Goal: Transaction & Acquisition: Purchase product/service

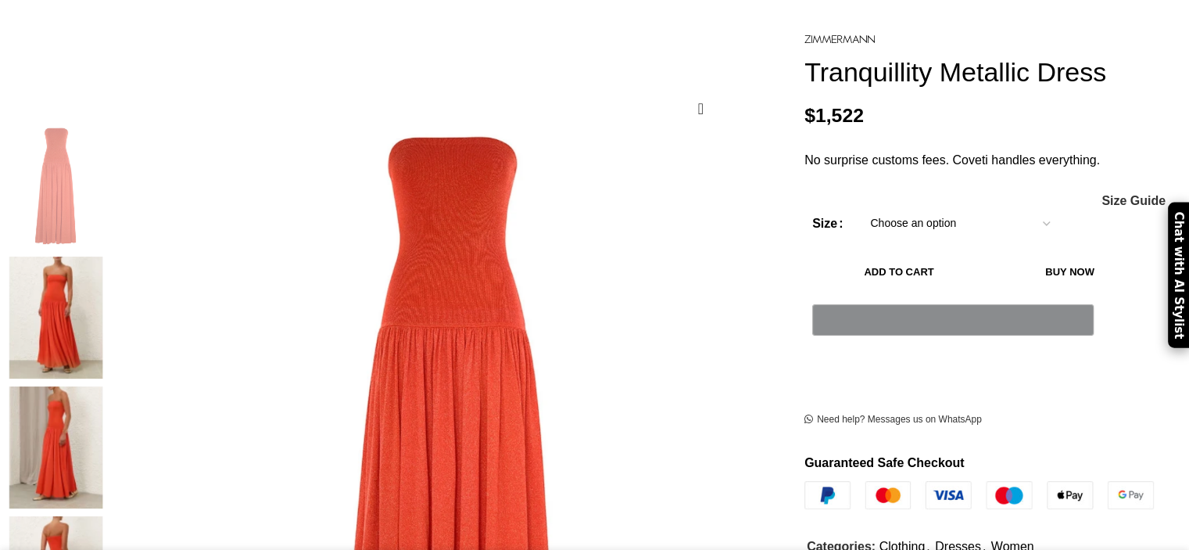
scroll to position [196, 0]
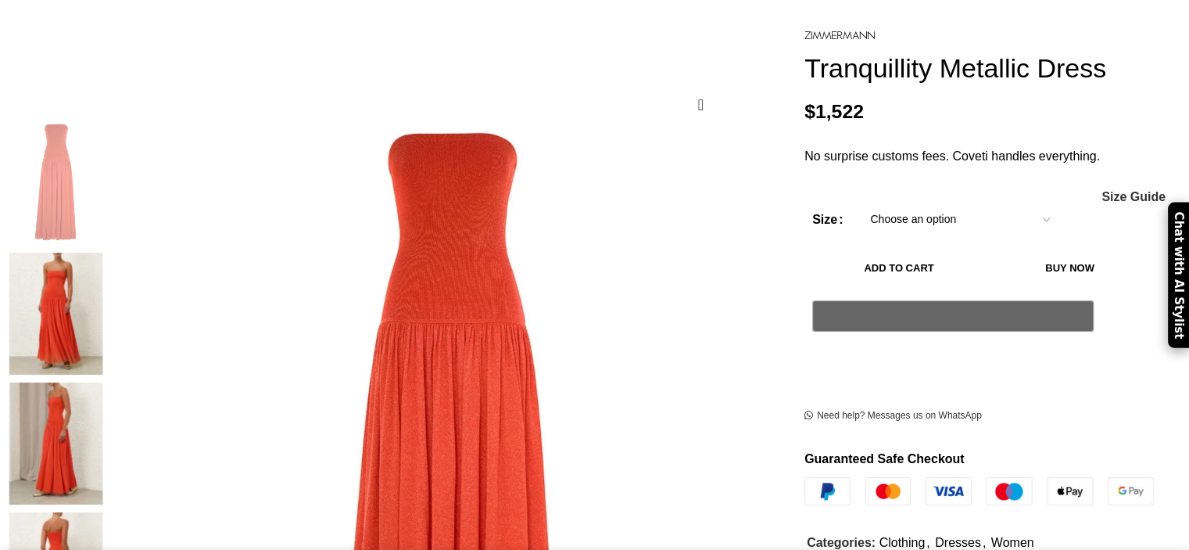
click at [103, 253] on img at bounding box center [55, 314] width 95 height 122
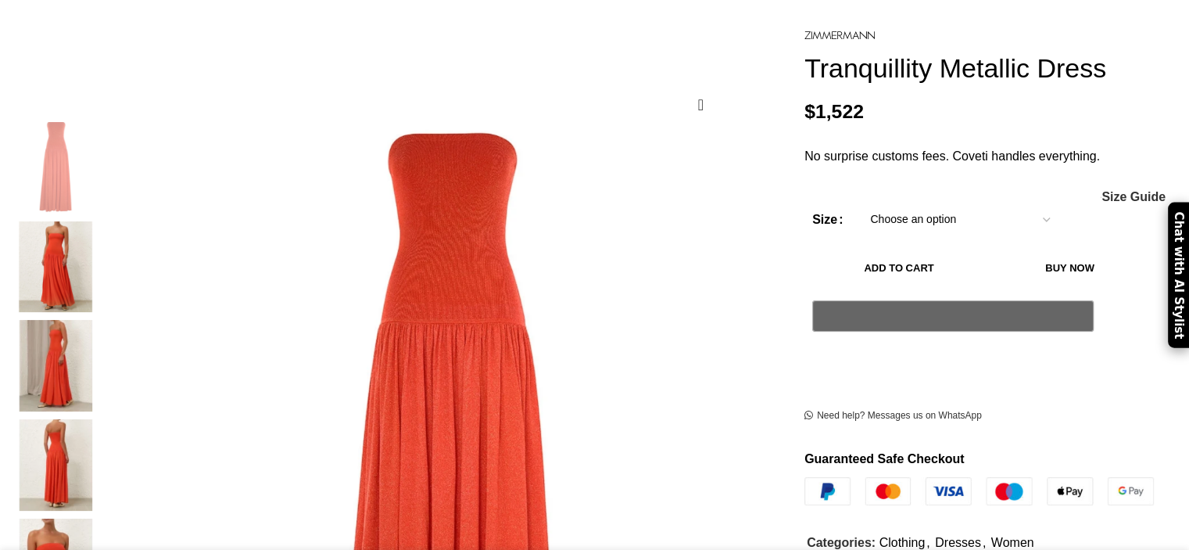
click at [103, 249] on img "2 / 6" at bounding box center [55, 266] width 95 height 91
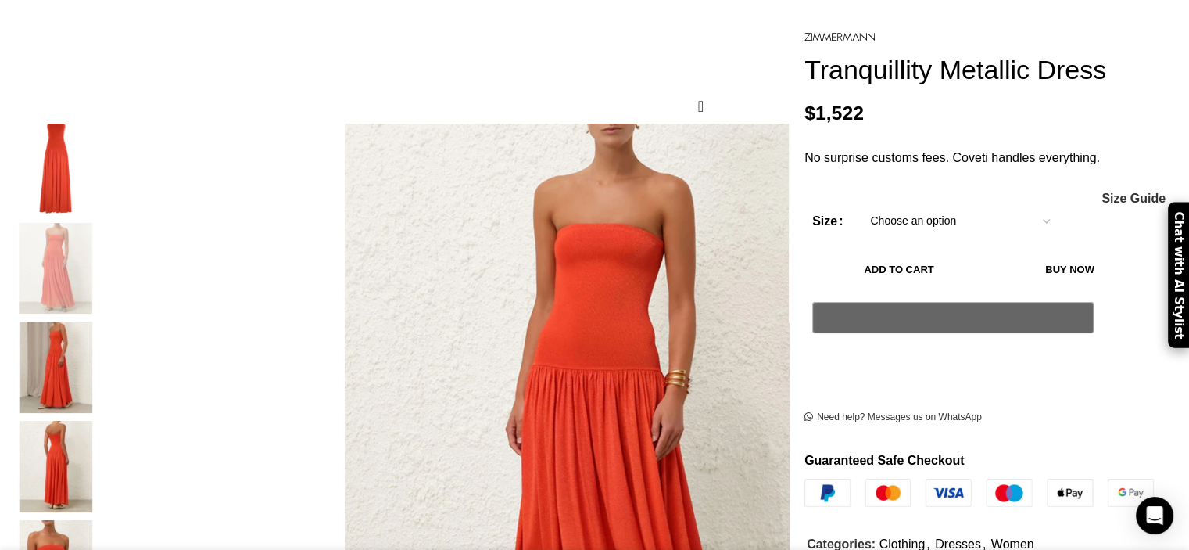
click at [103, 363] on img "3 / 6" at bounding box center [55, 366] width 95 height 91
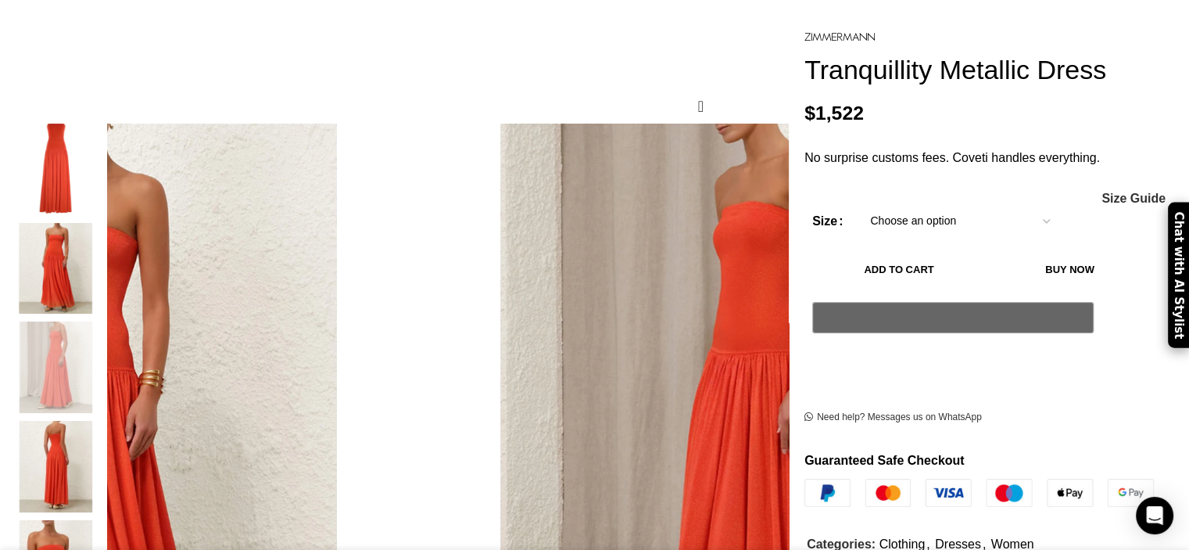
click at [103, 421] on img "4 / 6" at bounding box center [55, 466] width 95 height 91
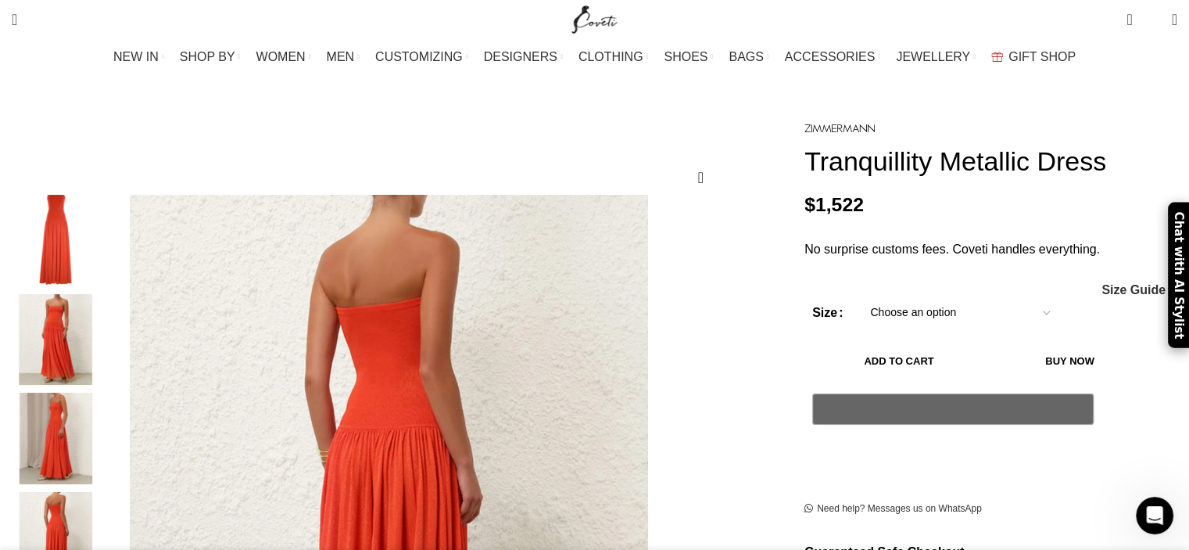
scroll to position [125, 0]
click at [103, 344] on img "2 / 6" at bounding box center [55, 339] width 95 height 91
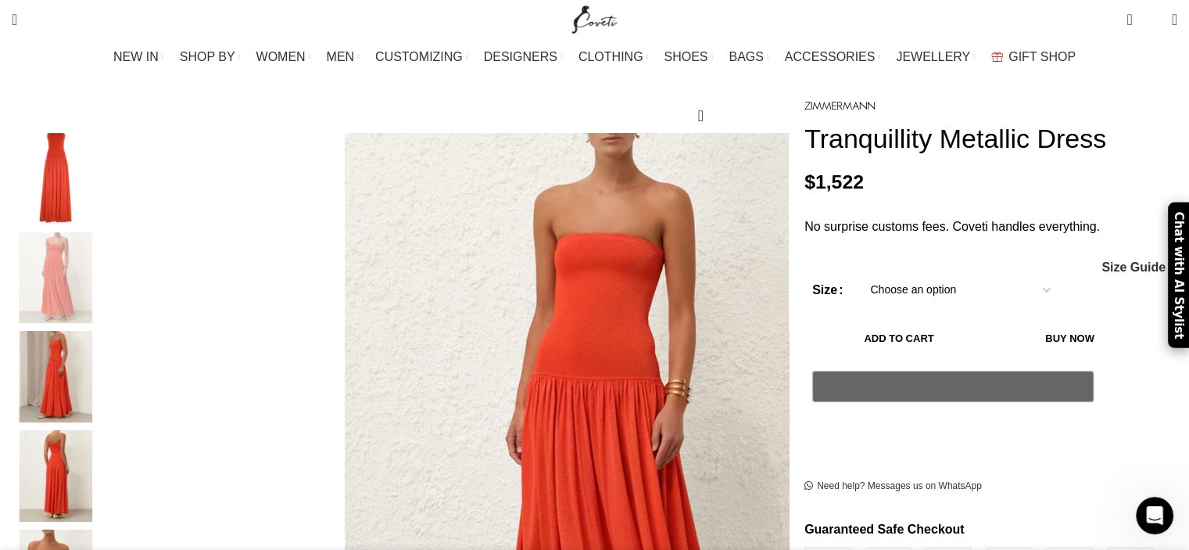
scroll to position [0, 658]
click at [972, 284] on select "Choose an option 6 UK 8 UK 10 [GEOGRAPHIC_DATA] 12 [GEOGRAPHIC_DATA] 14 [GEOGRA…" at bounding box center [960, 290] width 203 height 33
click at [859, 274] on select "Choose an option 6 UK 8 UK 10 [GEOGRAPHIC_DATA] 12 [GEOGRAPHIC_DATA] 14 [GEOGRA…" at bounding box center [960, 290] width 203 height 33
select select "8-[GEOGRAPHIC_DATA]"
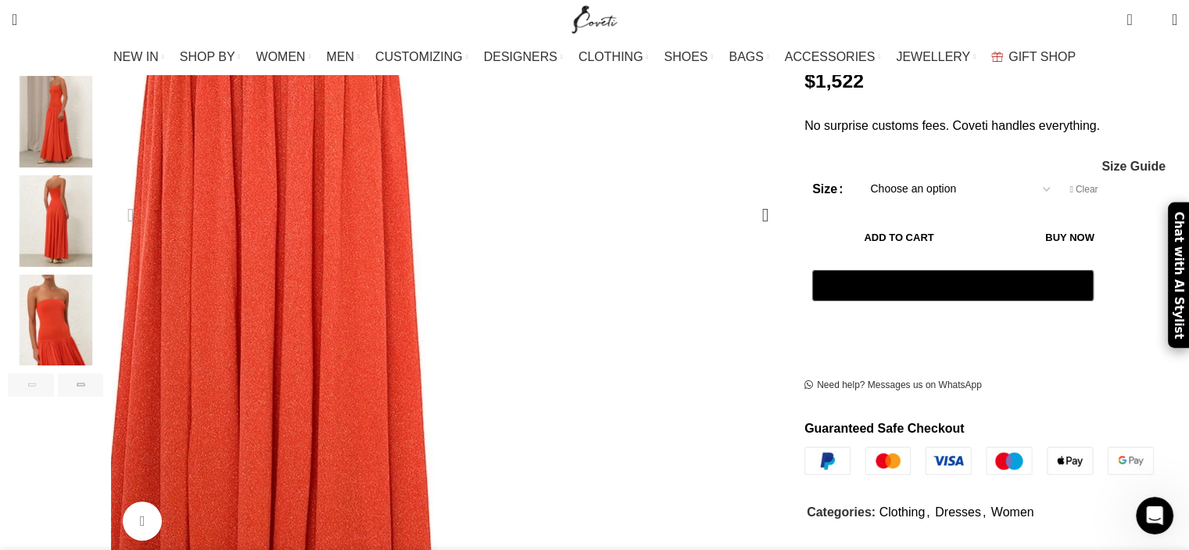
scroll to position [468, 0]
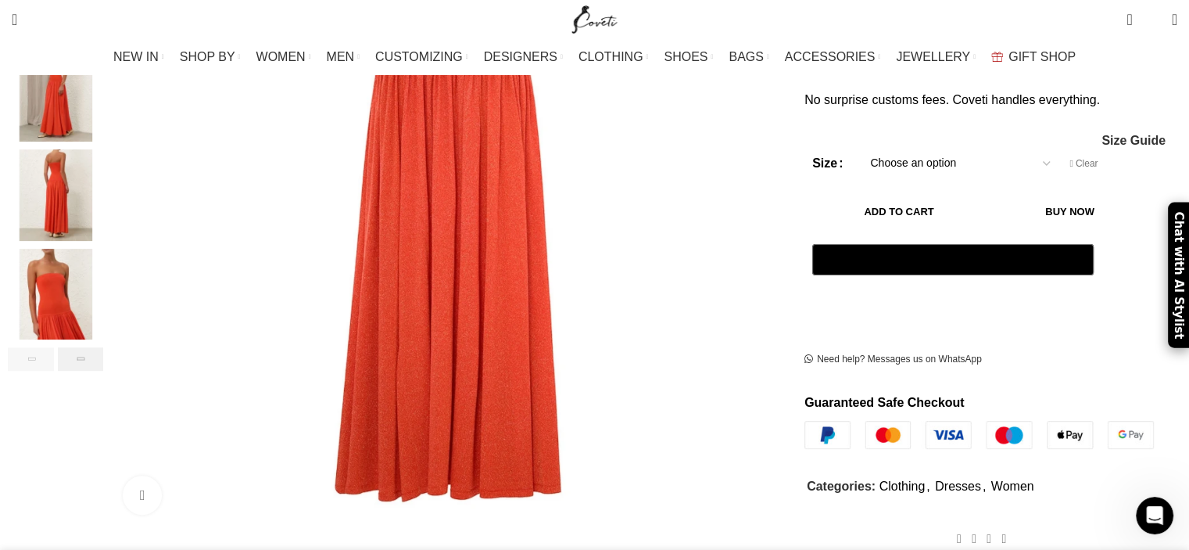
click at [104, 347] on div "Next slide" at bounding box center [81, 358] width 46 height 23
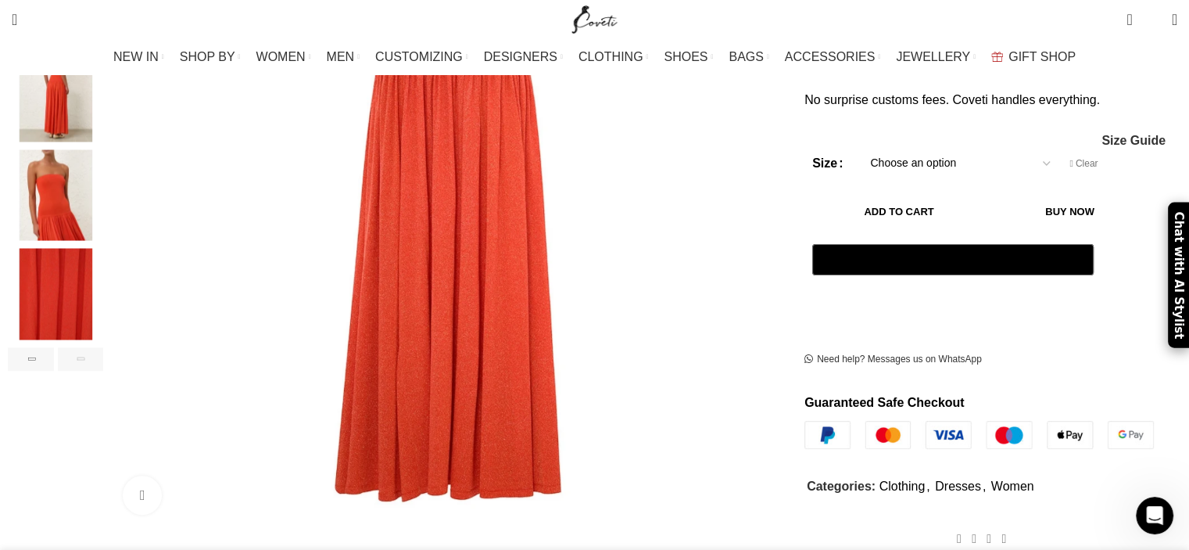
click at [104, 347] on div "Next slide" at bounding box center [81, 358] width 46 height 23
click at [103, 192] on img "5 / 6" at bounding box center [55, 194] width 95 height 91
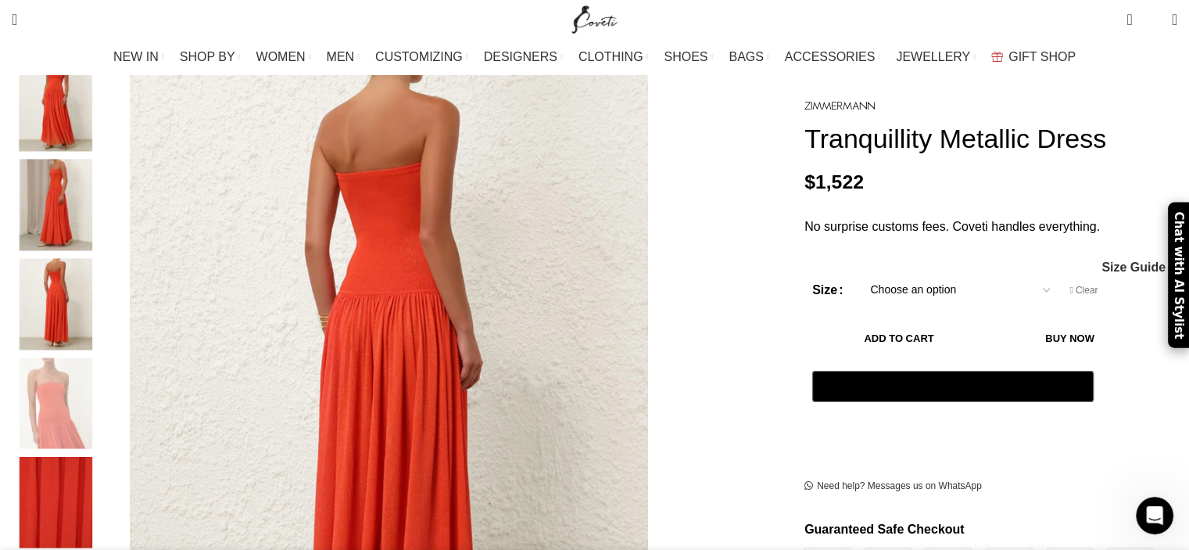
scroll to position [0, 823]
click at [103, 265] on img "4 / 6" at bounding box center [55, 303] width 95 height 91
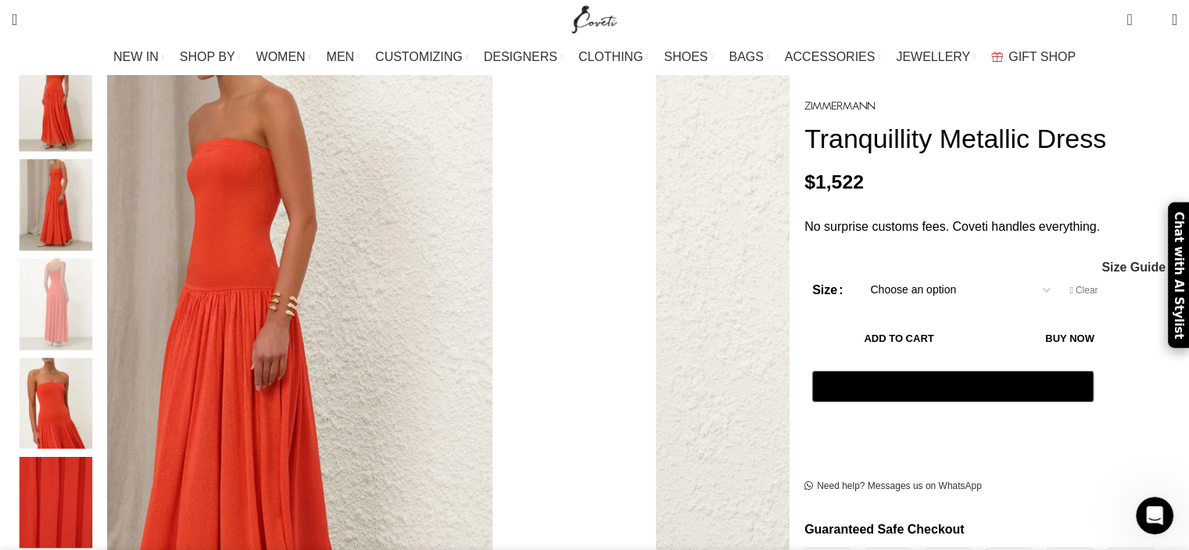
click at [103, 176] on img "3 / 6" at bounding box center [55, 205] width 95 height 91
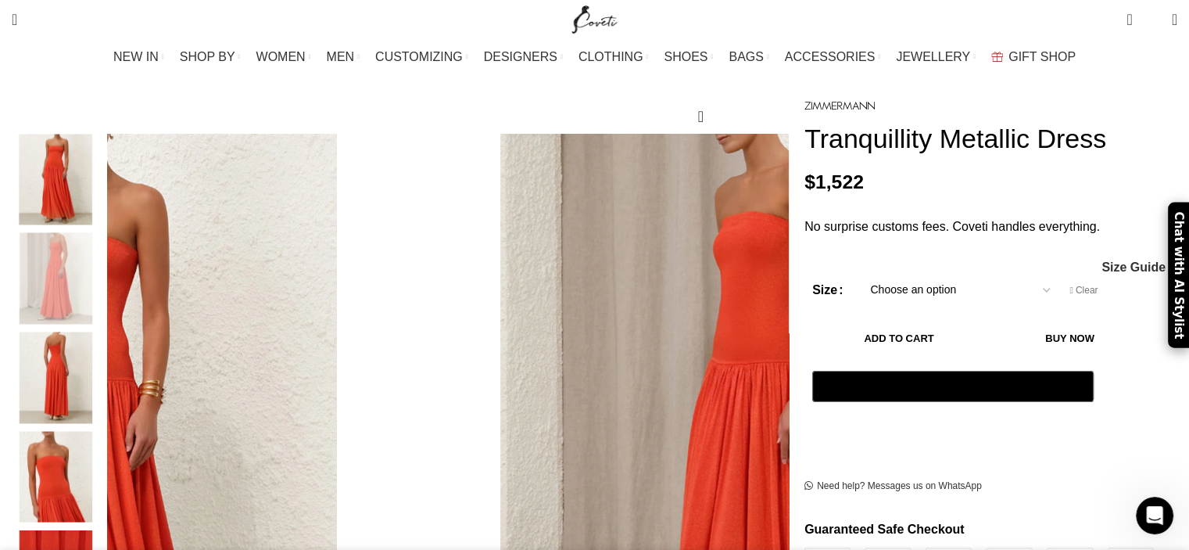
scroll to position [177, 0]
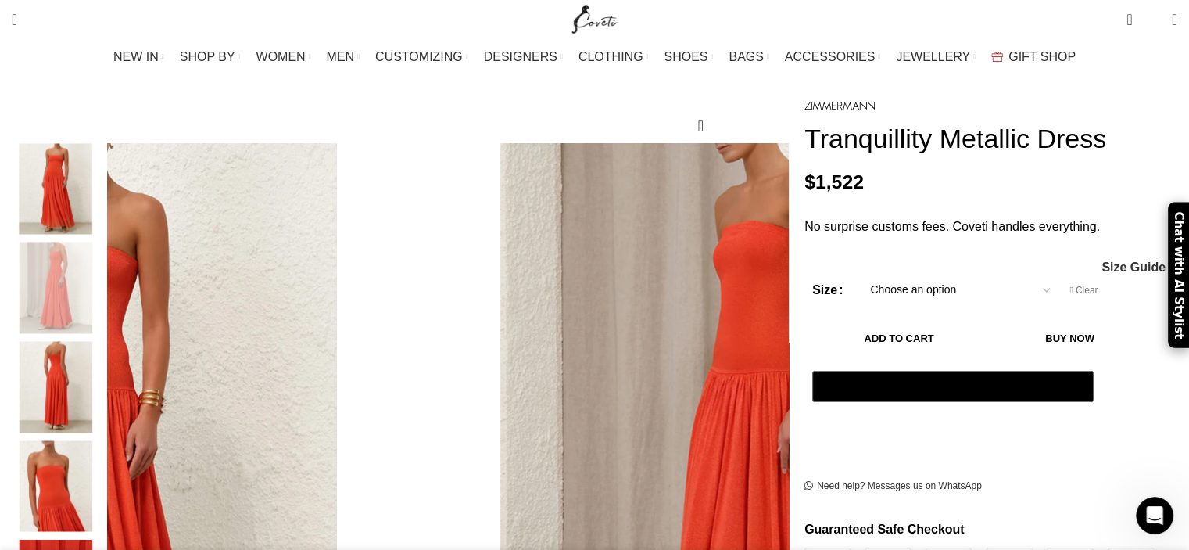
click at [103, 197] on img "2 / 6" at bounding box center [55, 188] width 95 height 91
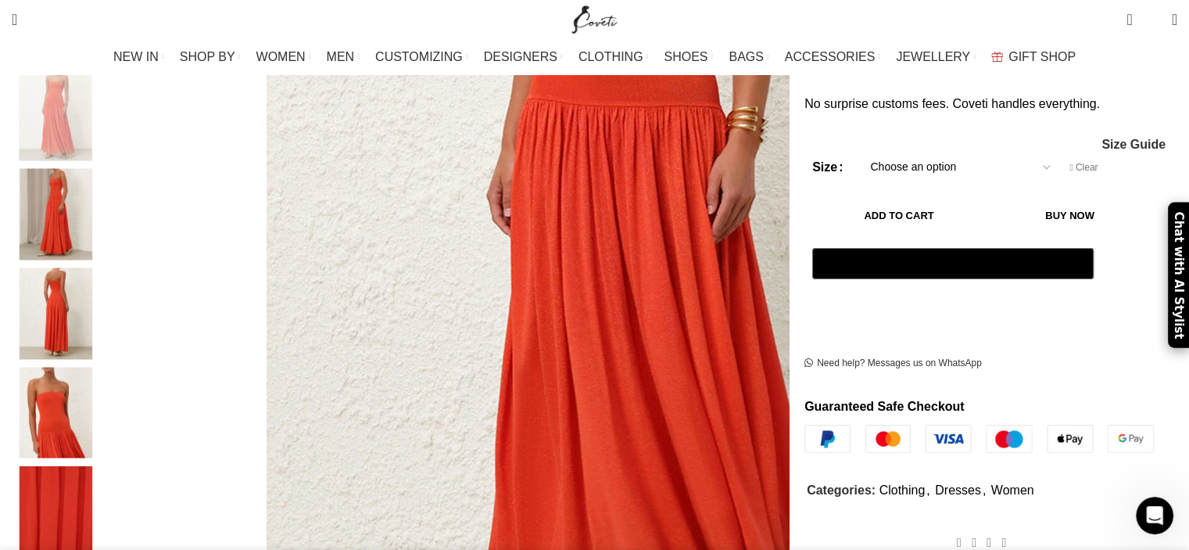
scroll to position [0, 1317]
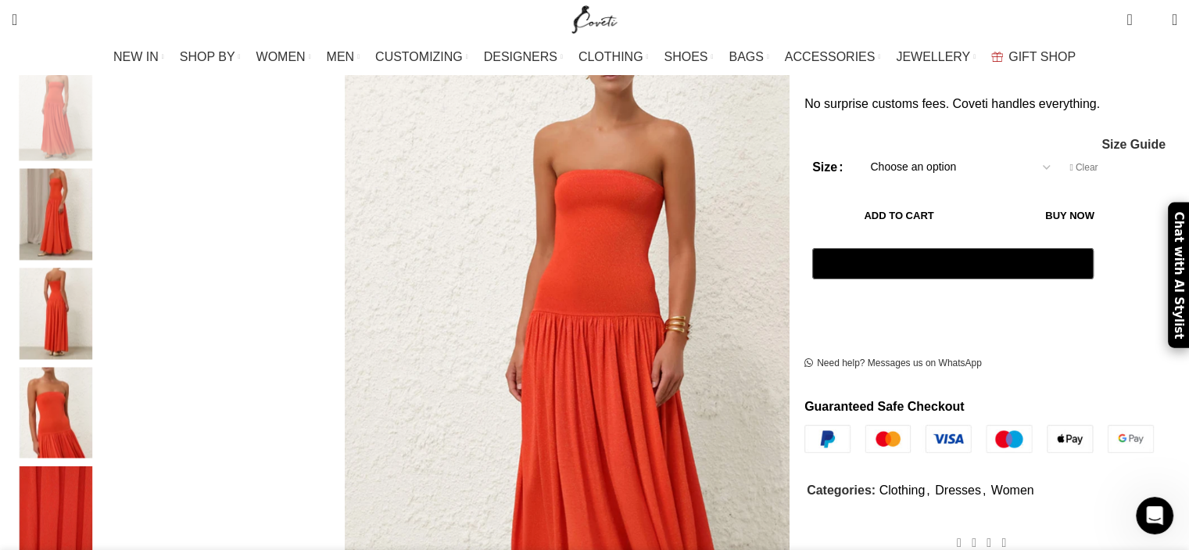
click at [103, 317] on img "4 / 6" at bounding box center [55, 312] width 95 height 91
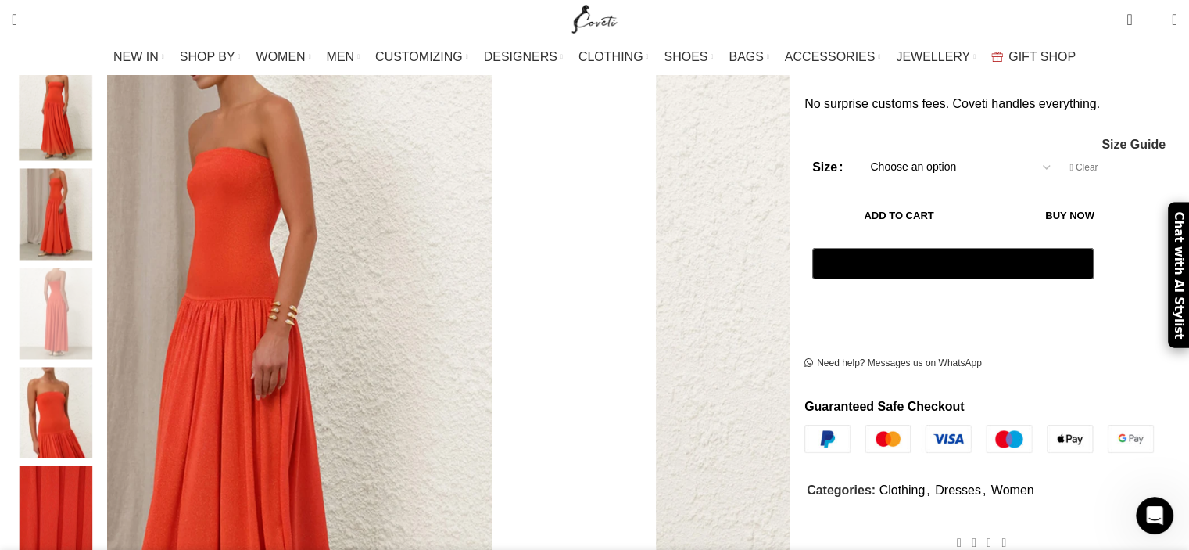
click at [103, 199] on img "3 / 6" at bounding box center [55, 214] width 95 height 91
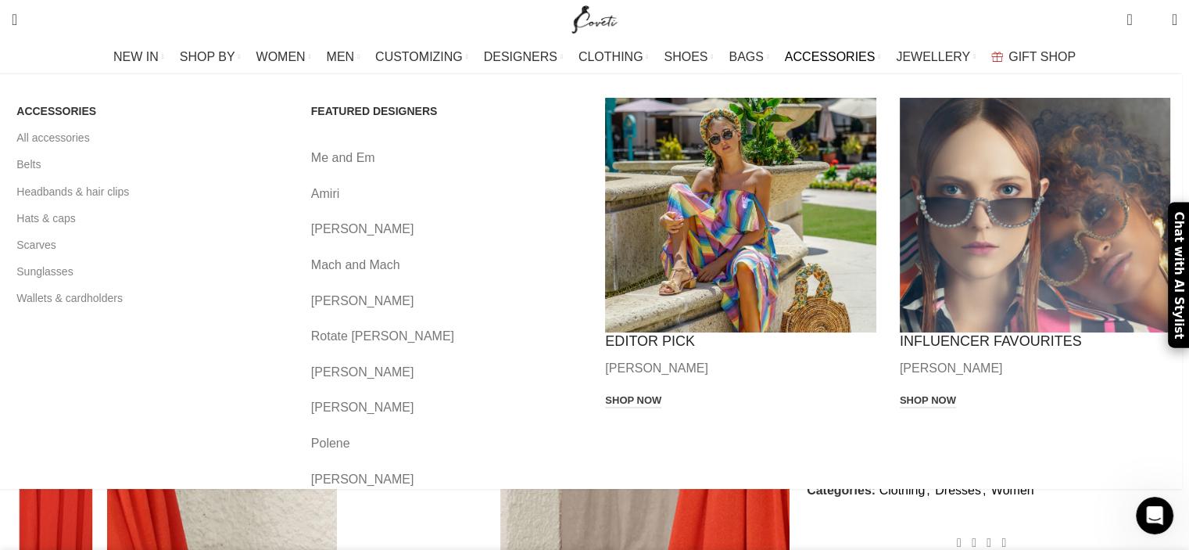
scroll to position [0, 1481]
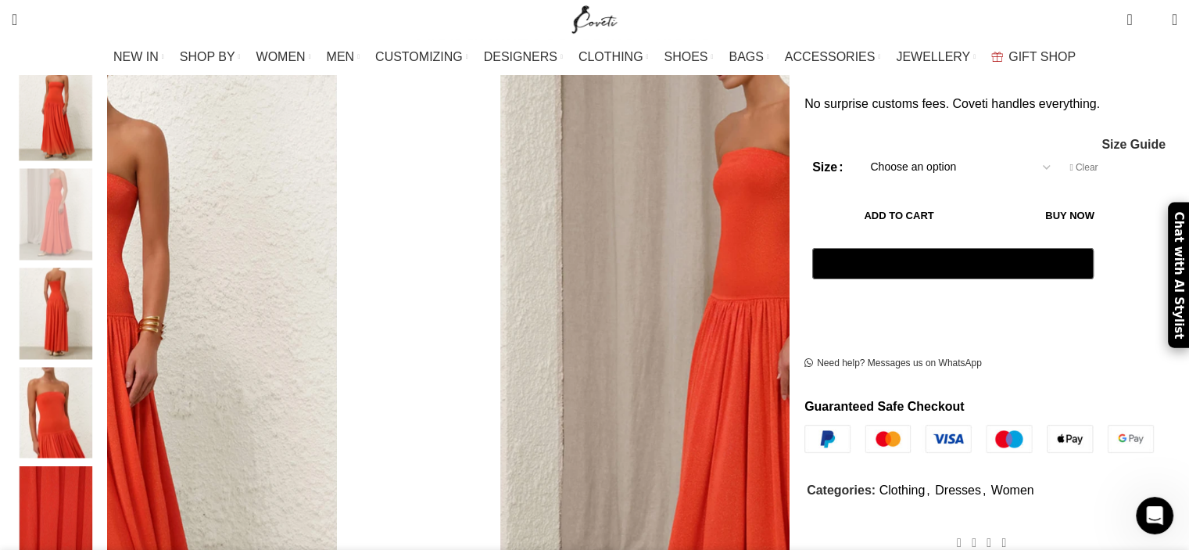
click at [103, 106] on img "2 / 6" at bounding box center [55, 115] width 95 height 91
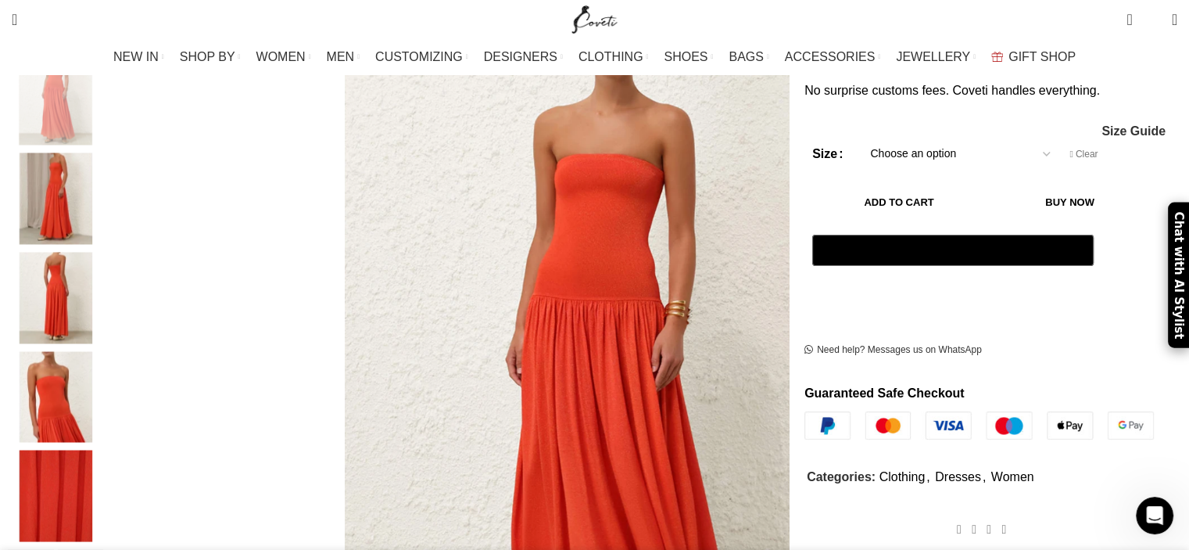
scroll to position [266, 0]
click at [103, 351] on img "5 / 6" at bounding box center [55, 396] width 95 height 91
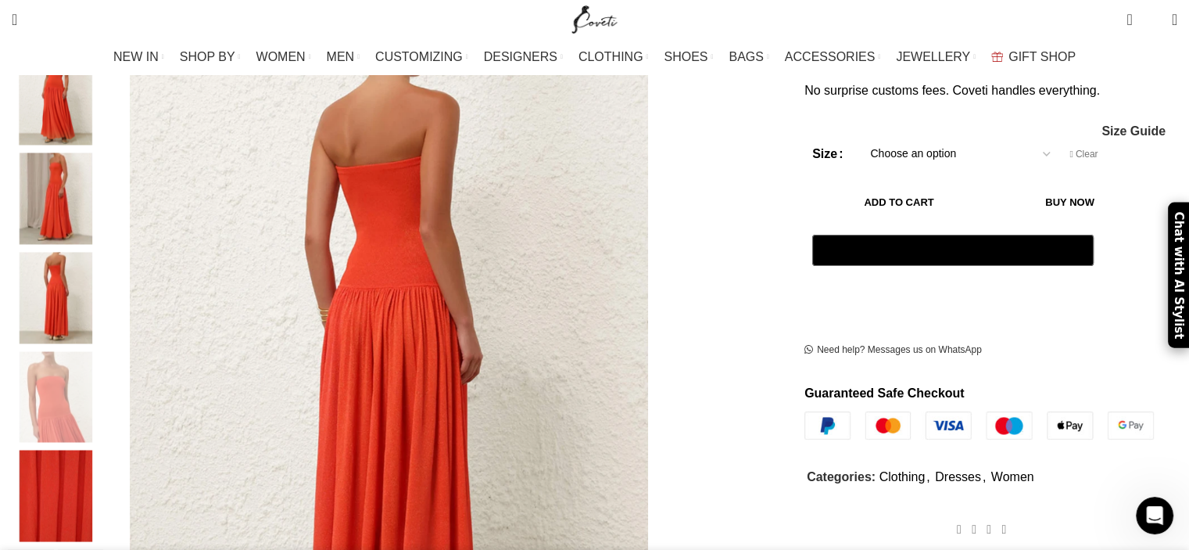
click at [103, 277] on img "4 / 6" at bounding box center [55, 297] width 95 height 91
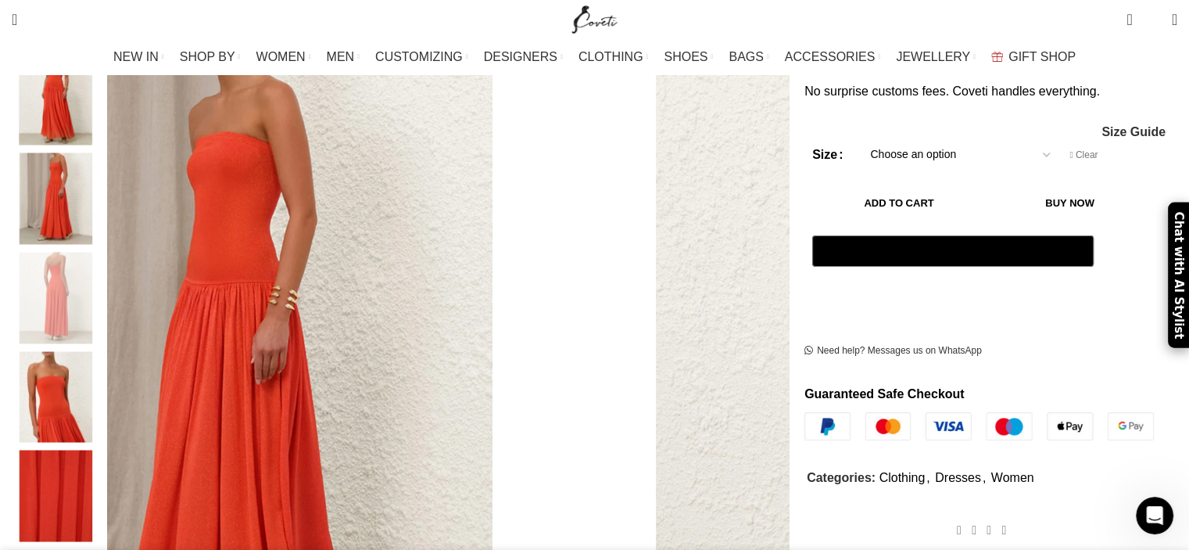
scroll to position [0, 1975]
